Goal: Task Accomplishment & Management: Complete application form

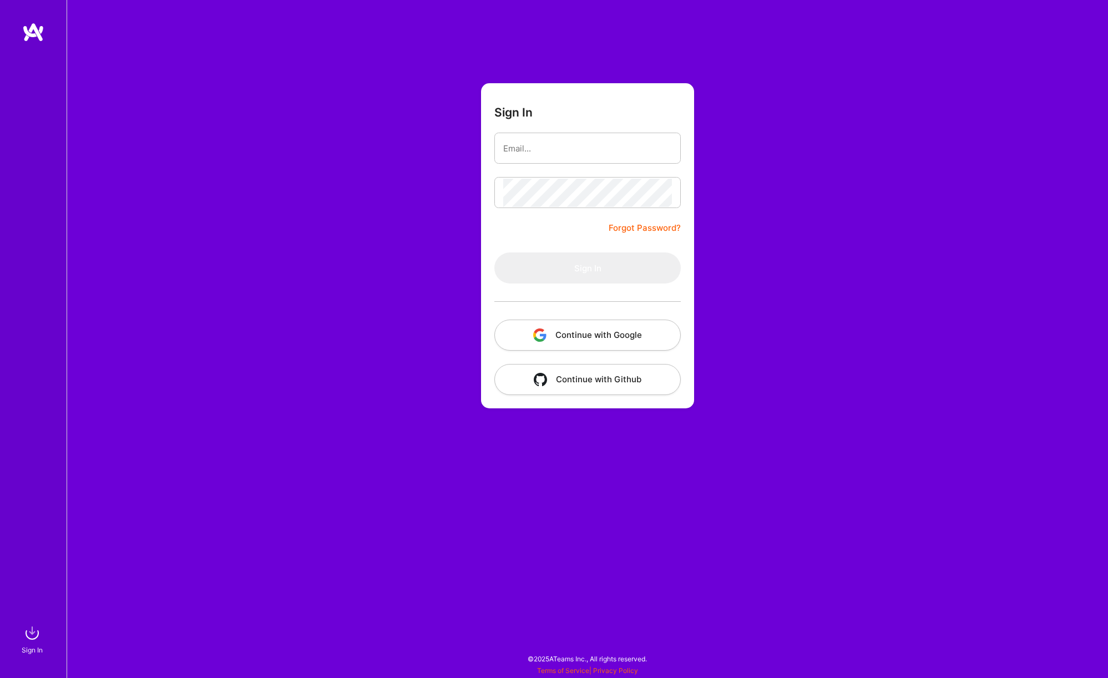
click at [652, 328] on button "Continue with Google" at bounding box center [587, 335] width 186 height 31
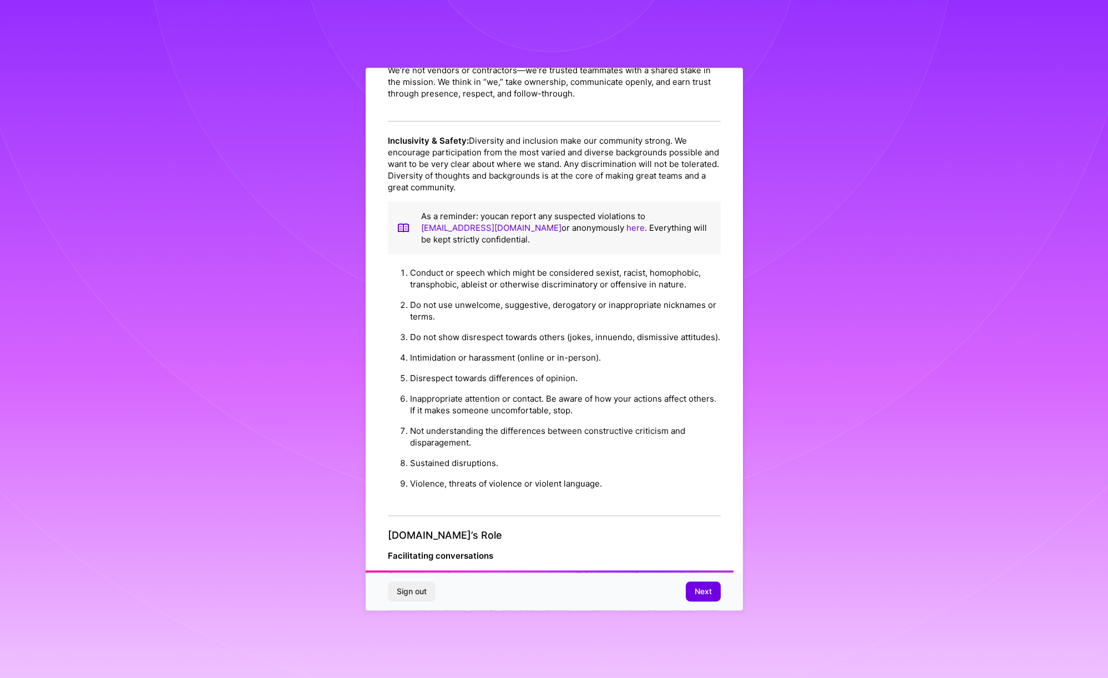
scroll to position [948, 0]
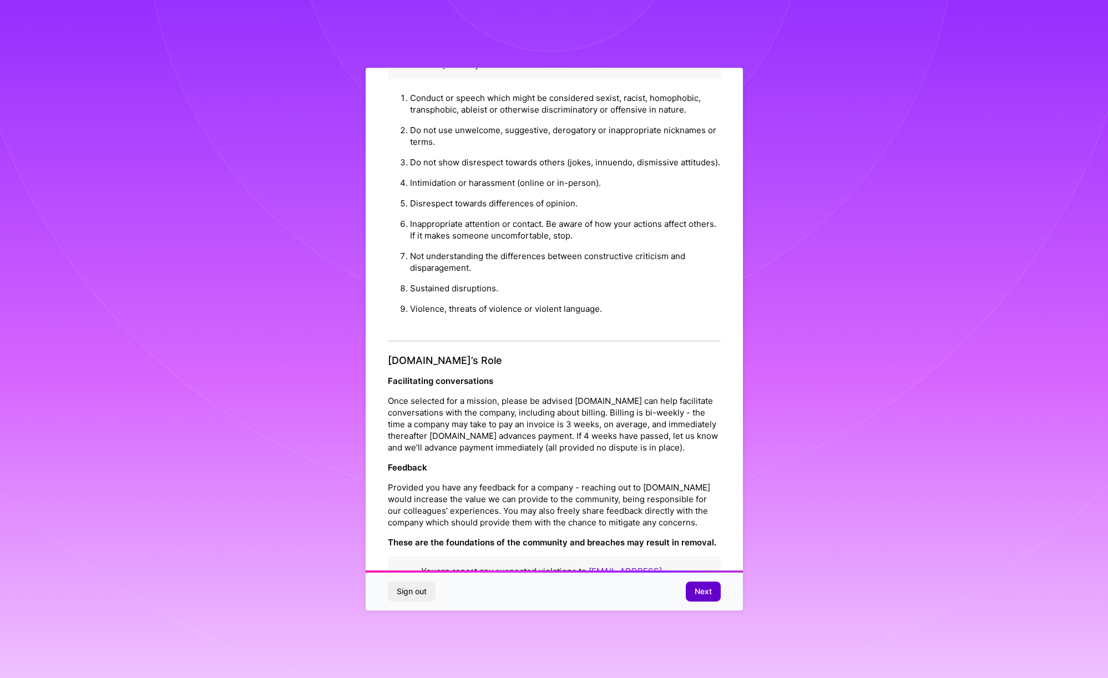
click at [695, 589] on span "Next" at bounding box center [703, 591] width 17 height 11
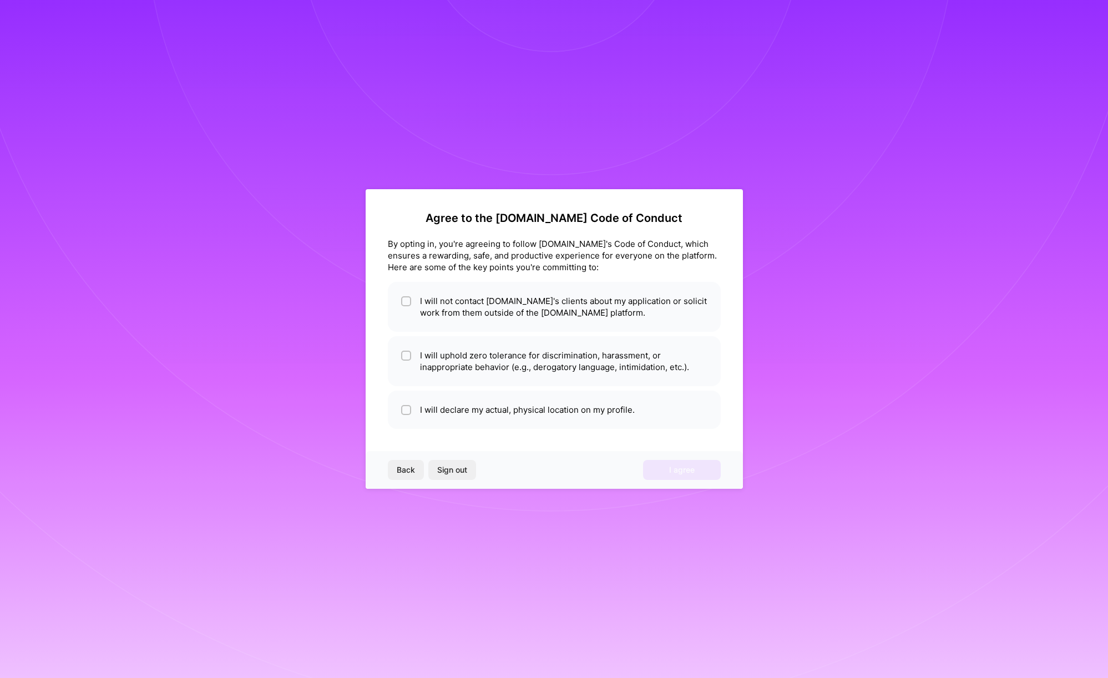
scroll to position [0, 0]
click at [404, 301] on input "checkbox" at bounding box center [407, 302] width 8 height 8
checkbox input "true"
click at [403, 358] on input "checkbox" at bounding box center [407, 356] width 8 height 8
checkbox input "true"
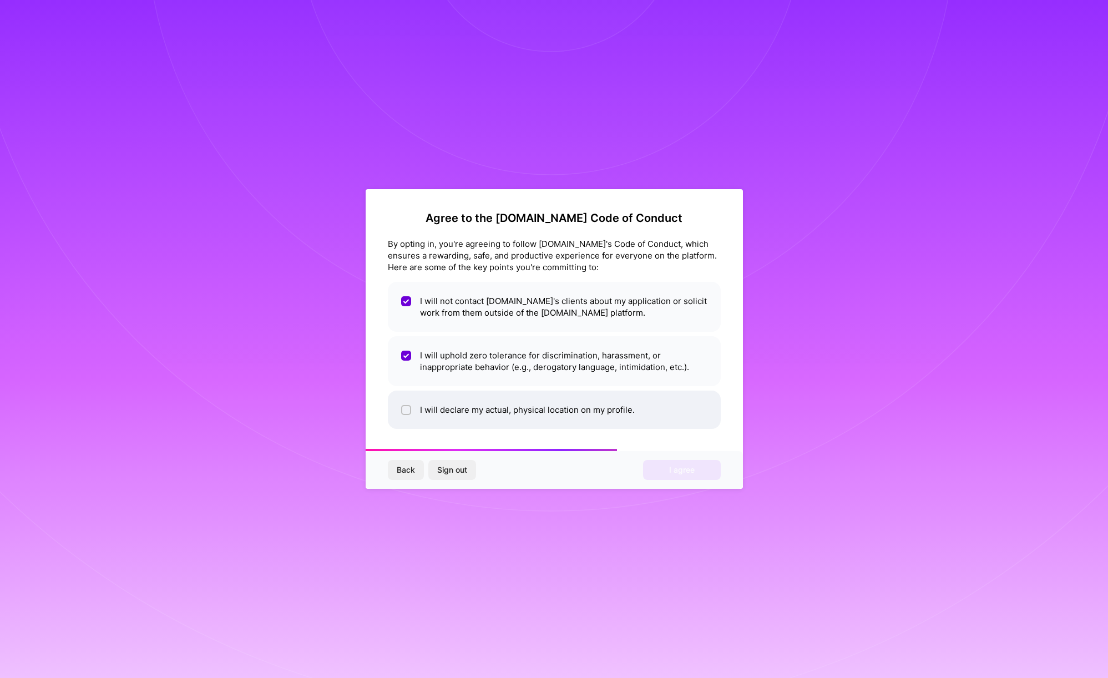
click at [404, 411] on input "checkbox" at bounding box center [407, 411] width 8 height 8
checkbox input "true"
click at [680, 463] on button "I agree" at bounding box center [682, 470] width 78 height 20
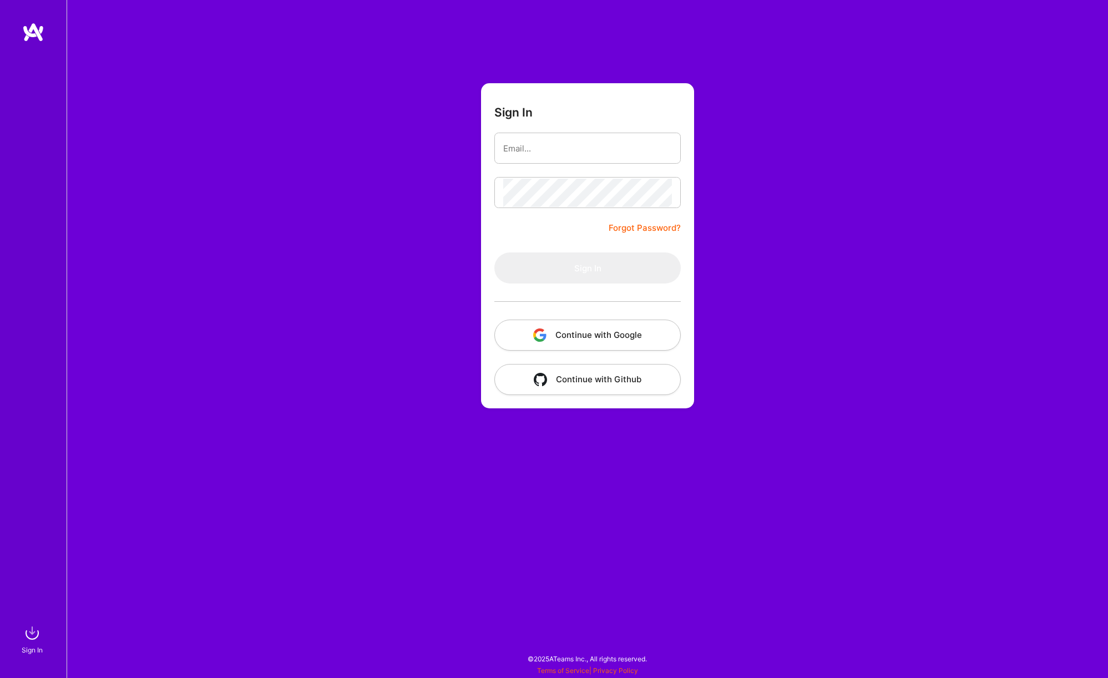
click at [543, 330] on img "button" at bounding box center [539, 334] width 13 height 13
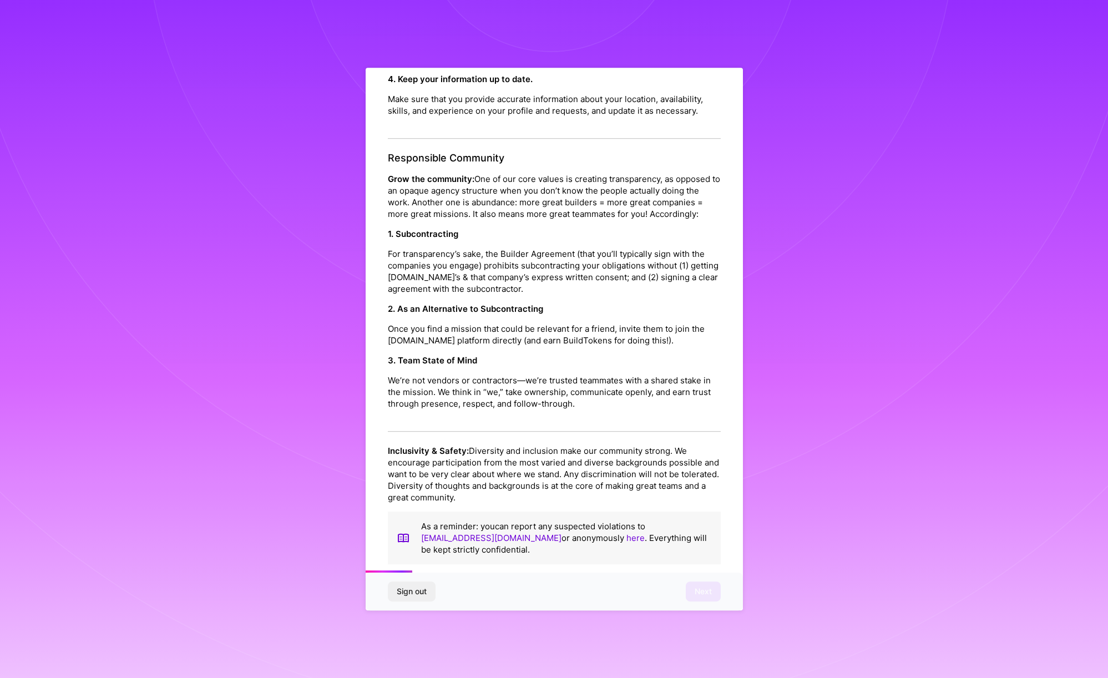
scroll to position [948, 0]
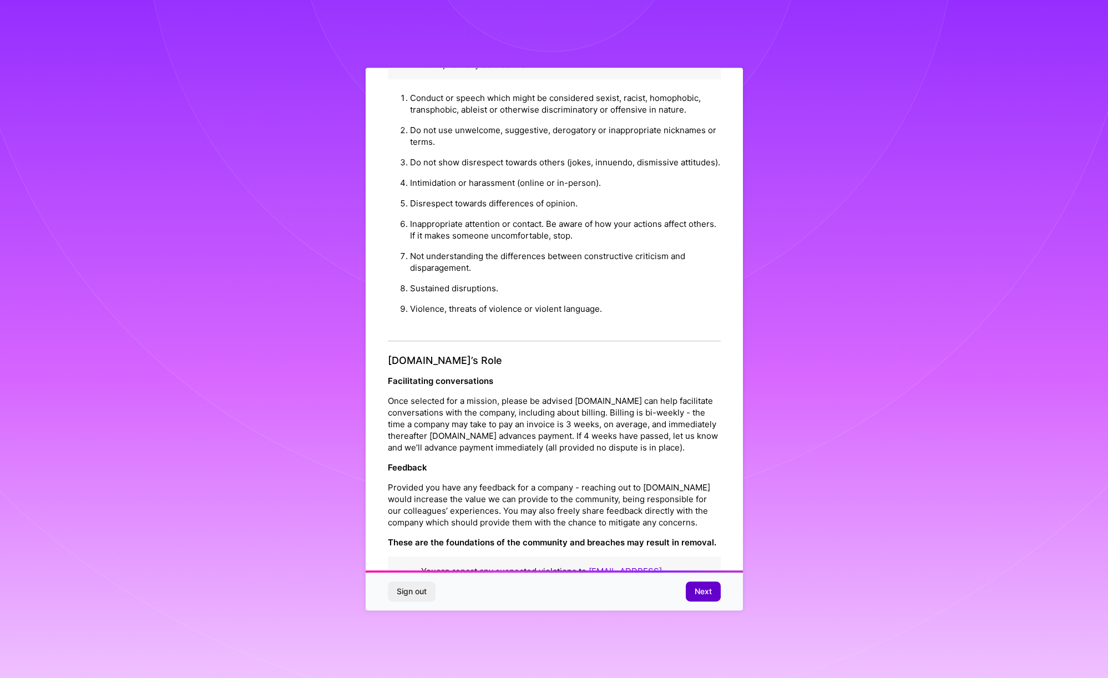
click at [703, 591] on span "Next" at bounding box center [703, 591] width 17 height 11
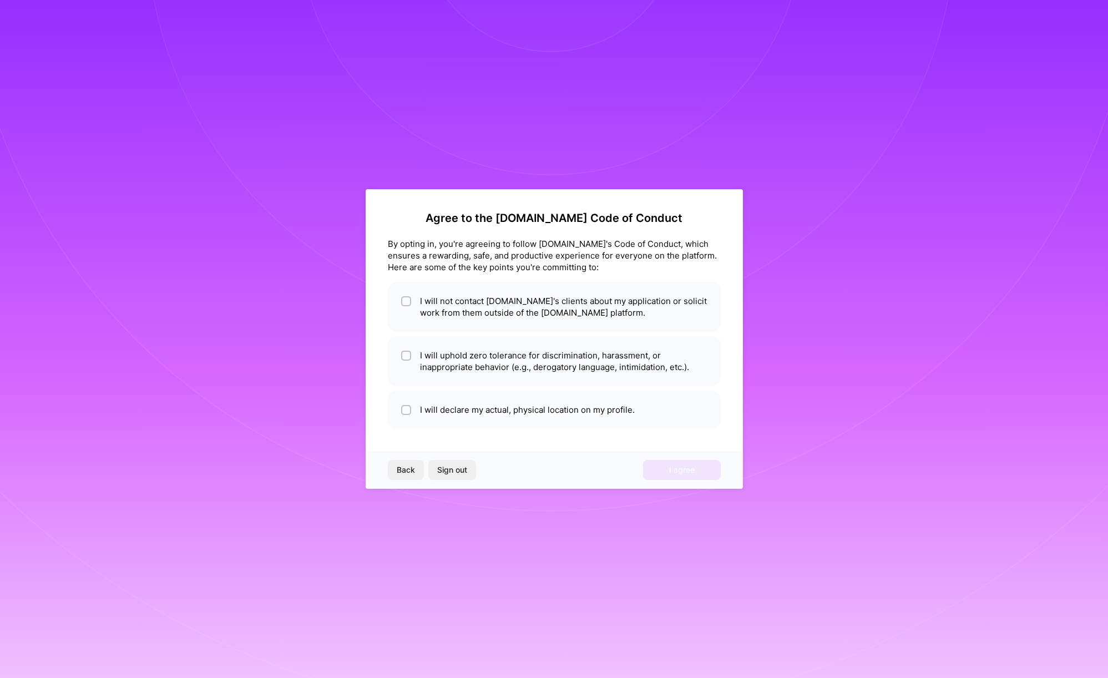
scroll to position [0, 0]
click at [505, 413] on li "I will declare my actual, physical location on my profile." at bounding box center [554, 410] width 333 height 38
checkbox input "true"
click at [487, 356] on li "I will uphold zero tolerance for discrimination, harassment, or inappropriate b…" at bounding box center [554, 361] width 333 height 50
checkbox input "true"
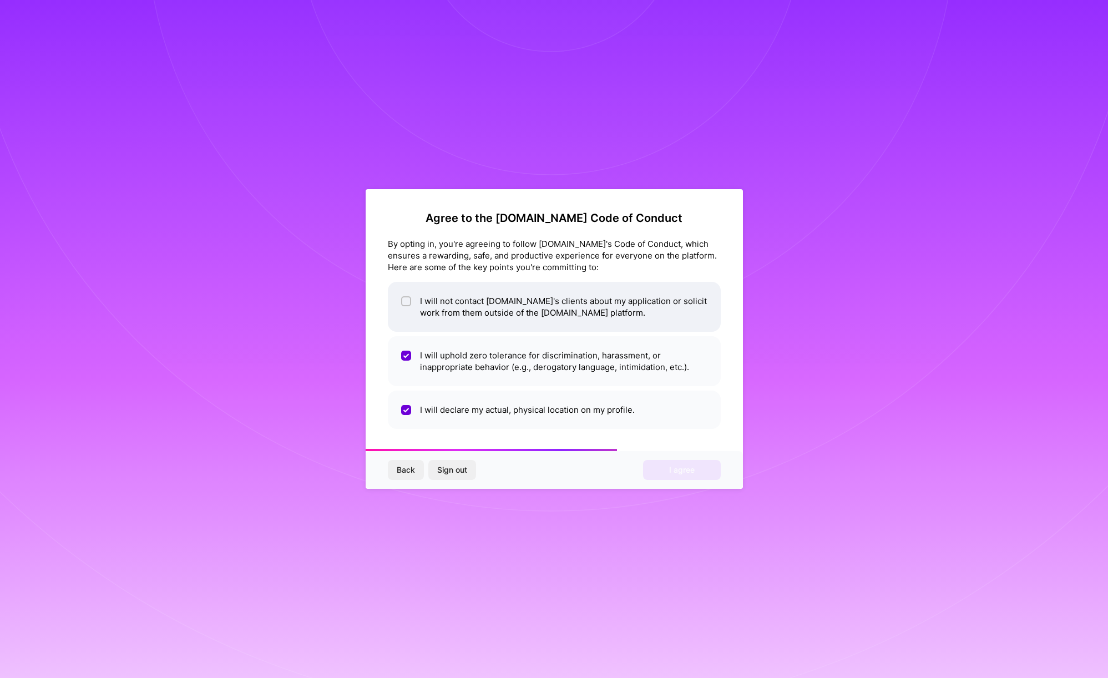
click at [499, 310] on li "I will not contact [DOMAIN_NAME]'s clients about my application or solicit work…" at bounding box center [554, 307] width 333 height 50
checkbox input "true"
click at [691, 467] on span "I agree" at bounding box center [682, 469] width 26 height 11
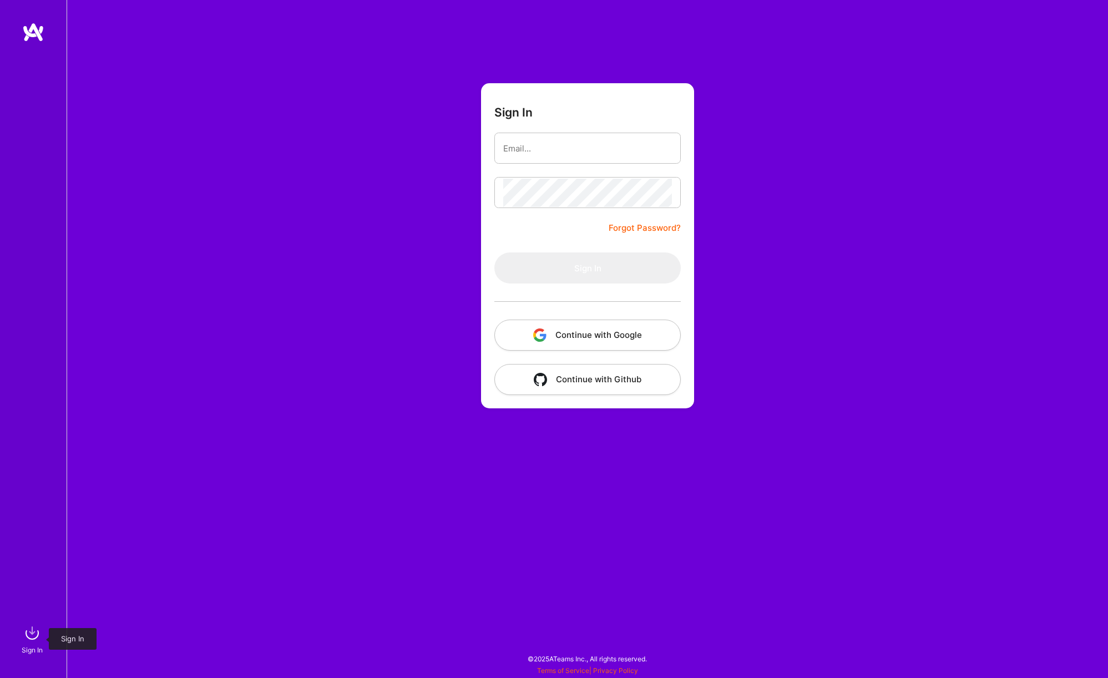
click at [36, 654] on div "Sign In" at bounding box center [32, 650] width 21 height 12
click at [579, 341] on button "Continue with Google" at bounding box center [587, 335] width 186 height 31
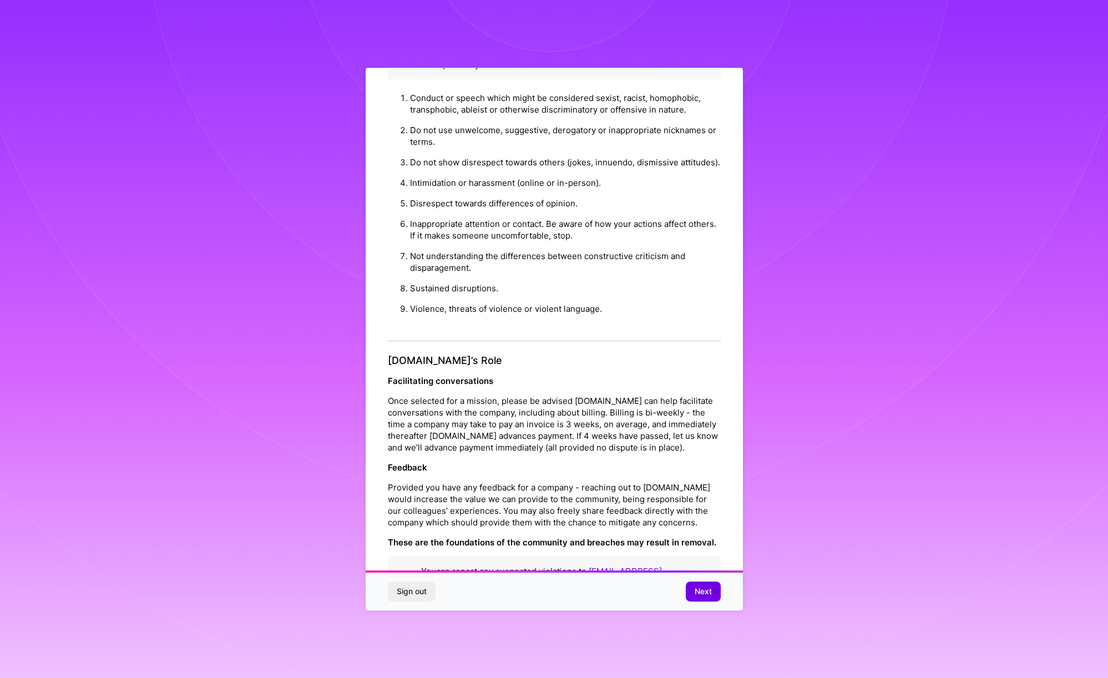
scroll to position [36, 0]
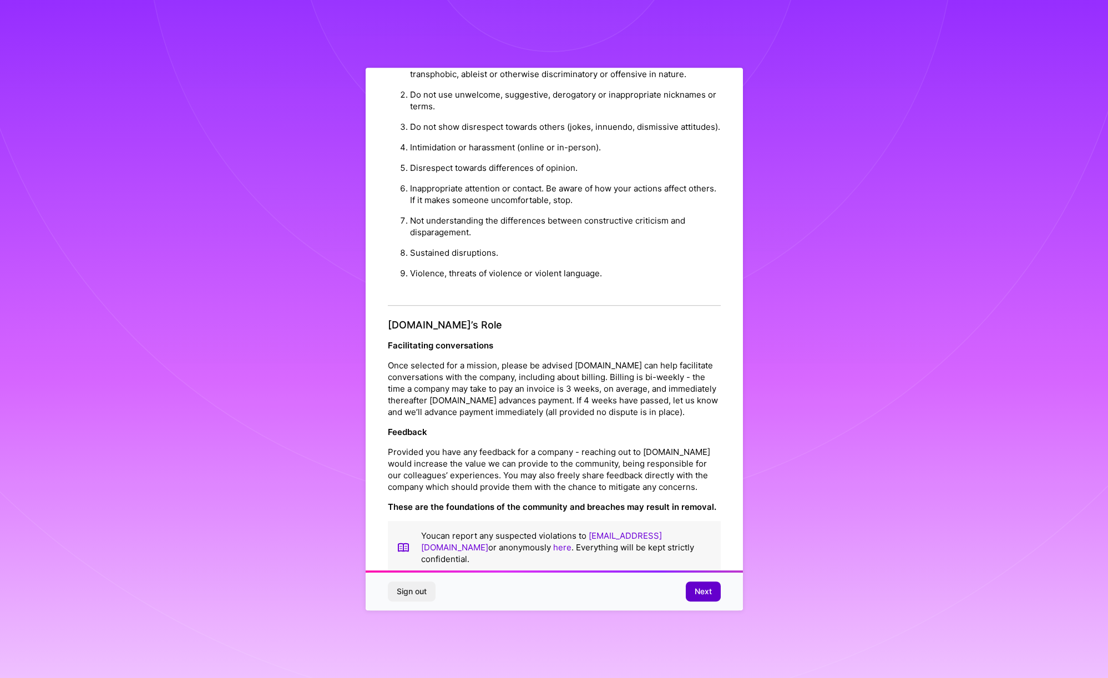
click at [707, 594] on span "Next" at bounding box center [703, 591] width 17 height 11
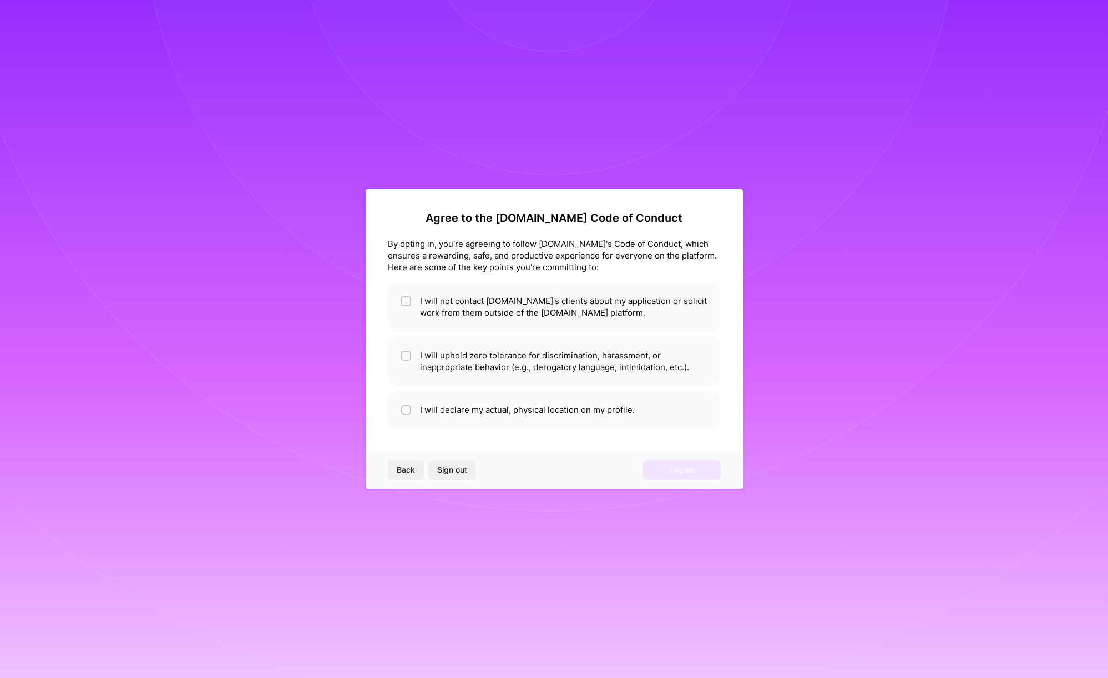
scroll to position [0, 0]
click at [502, 419] on li "I will declare my actual, physical location on my profile." at bounding box center [554, 410] width 333 height 38
checkbox input "true"
click at [505, 379] on li "I will uphold zero tolerance for discrimination, harassment, or inappropriate b…" at bounding box center [554, 361] width 333 height 50
checkbox input "true"
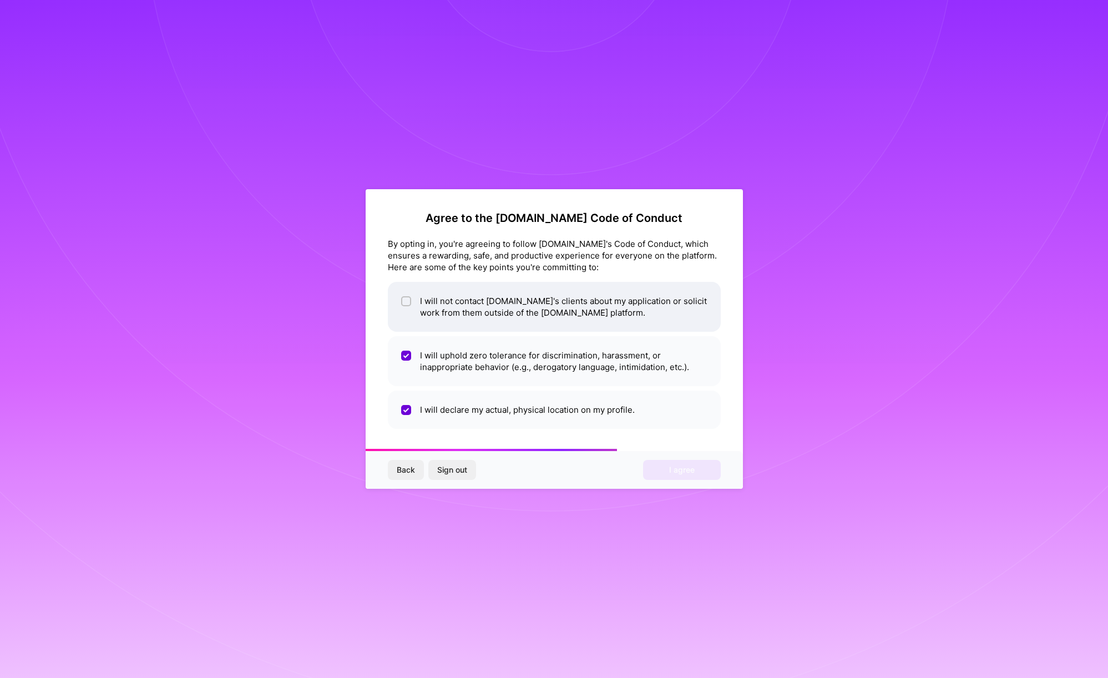
click at [520, 324] on li "I will not contact [DOMAIN_NAME]'s clients about my application or solicit work…" at bounding box center [554, 307] width 333 height 50
checkbox input "true"
click at [690, 466] on span "I agree" at bounding box center [682, 469] width 26 height 11
